Goal: Contribute content

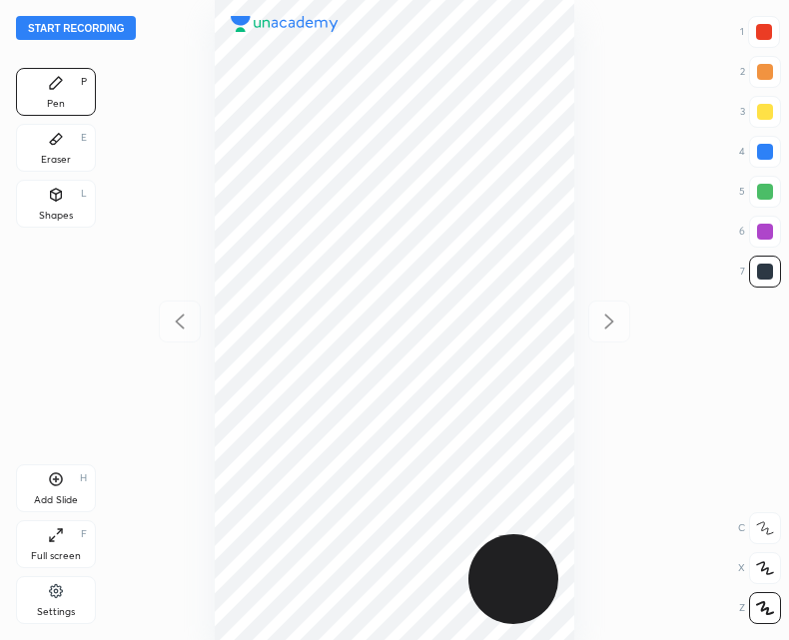
scroll to position [640, 470]
click at [99, 27] on button "Start recording" at bounding box center [76, 28] width 120 height 24
click at [59, 483] on icon at bounding box center [56, 480] width 16 height 16
click at [53, 478] on icon at bounding box center [56, 480] width 16 height 16
click at [181, 318] on icon at bounding box center [179, 321] width 9 height 15
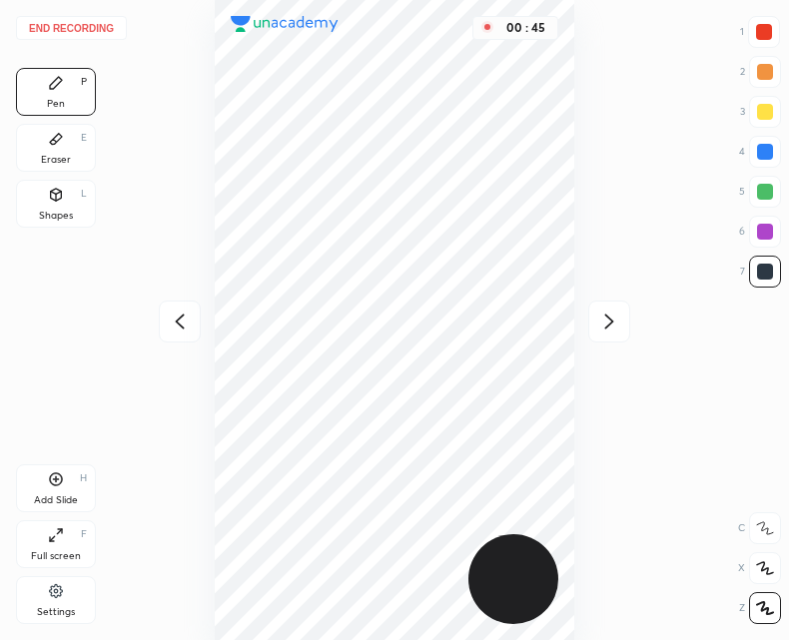
click at [180, 324] on icon at bounding box center [180, 322] width 24 height 24
click at [182, 317] on div "00 : 45" at bounding box center [395, 320] width 470 height 640
click at [63, 481] on icon at bounding box center [56, 480] width 16 height 16
click at [178, 324] on icon at bounding box center [179, 321] width 9 height 15
click at [44, 487] on div "Add Slide H" at bounding box center [56, 489] width 80 height 48
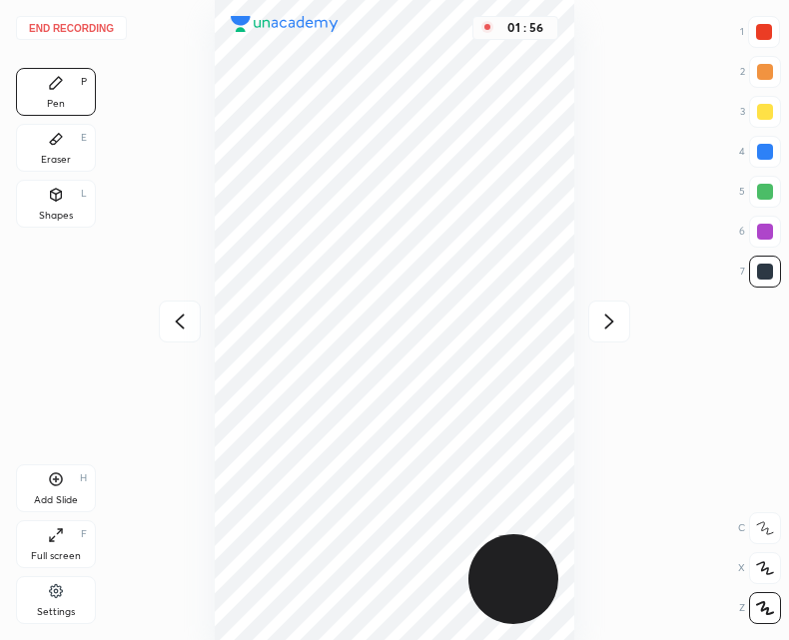
click at [79, 20] on button "End recording" at bounding box center [71, 28] width 111 height 24
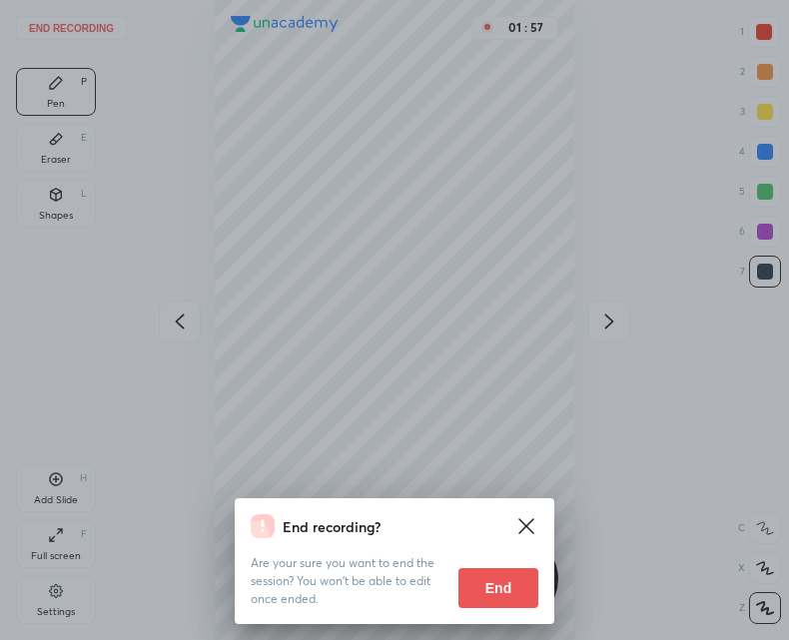
click at [515, 589] on button "End" at bounding box center [499, 589] width 80 height 40
